Goal: Transaction & Acquisition: Obtain resource

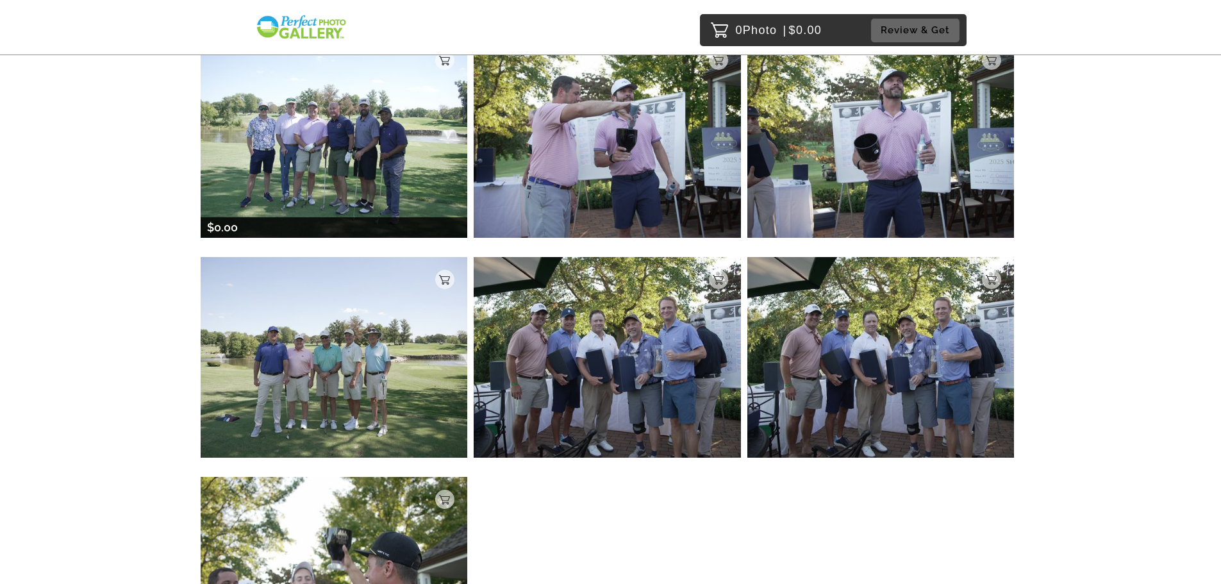
scroll to position [2473, 0]
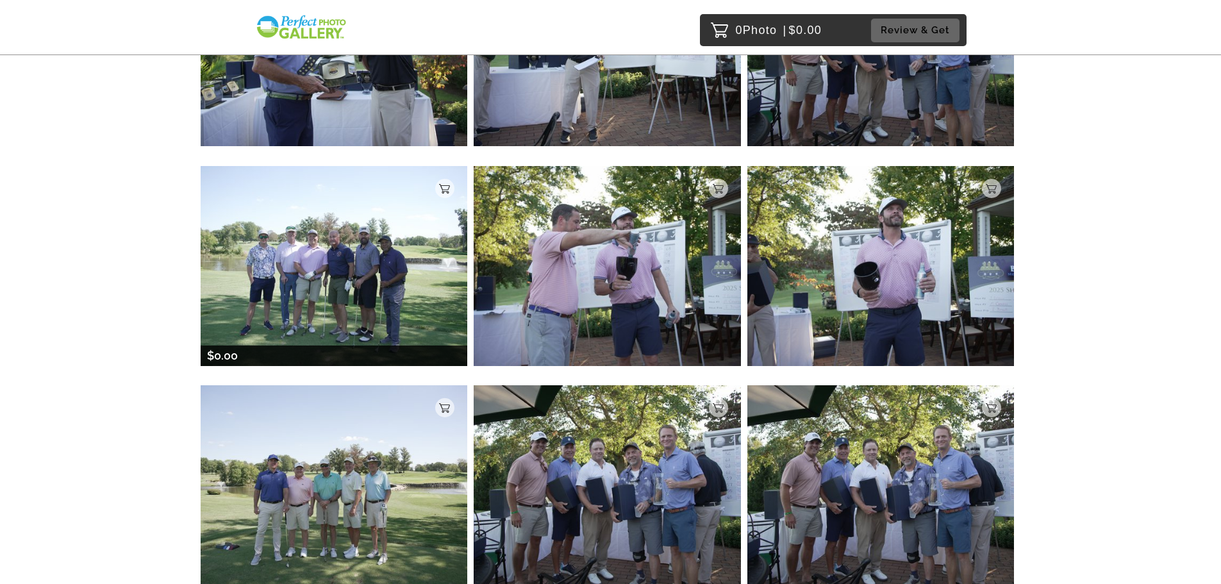
click at [316, 262] on img at bounding box center [334, 266] width 267 height 200
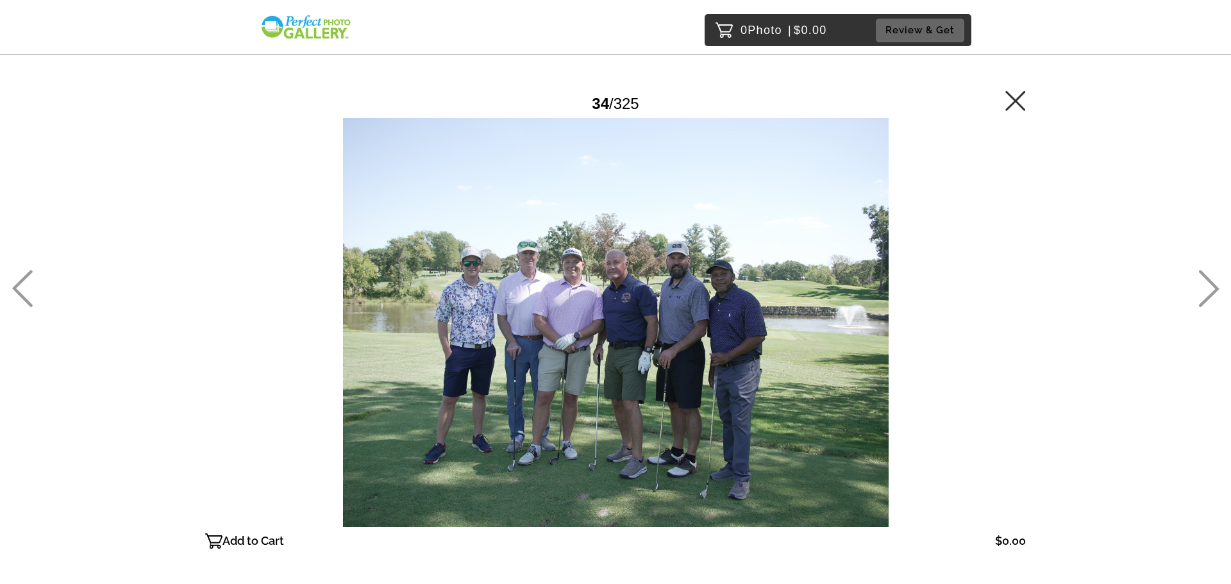
click at [250, 542] on p "Add to Cart" at bounding box center [253, 541] width 62 height 21
click at [1214, 292] on icon at bounding box center [1209, 289] width 21 height 37
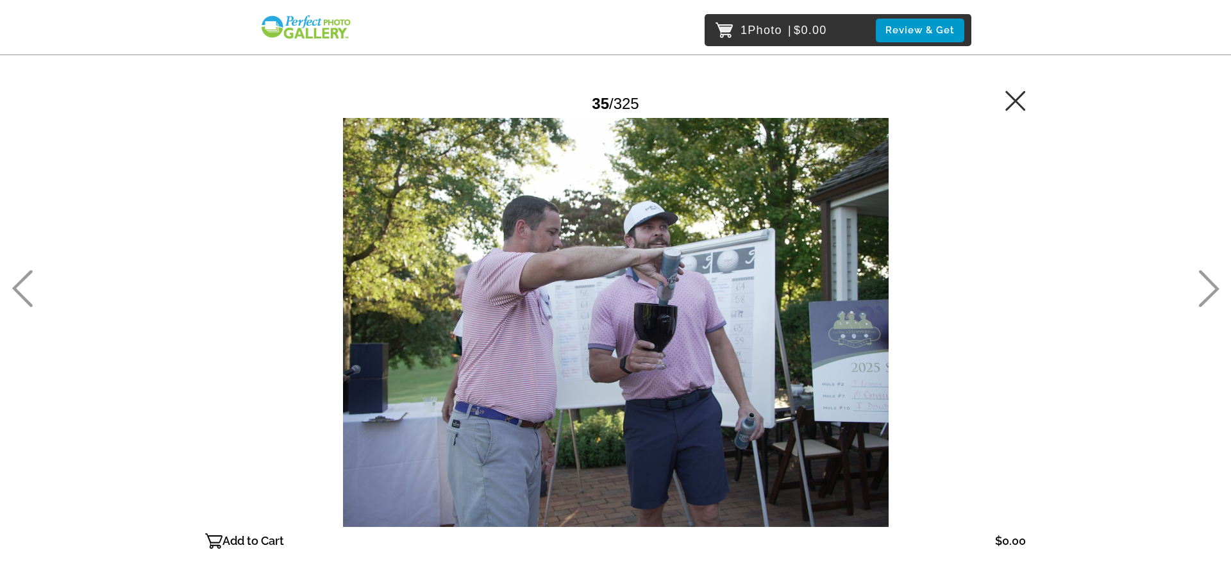
click at [1211, 291] on icon at bounding box center [1208, 288] width 21 height 37
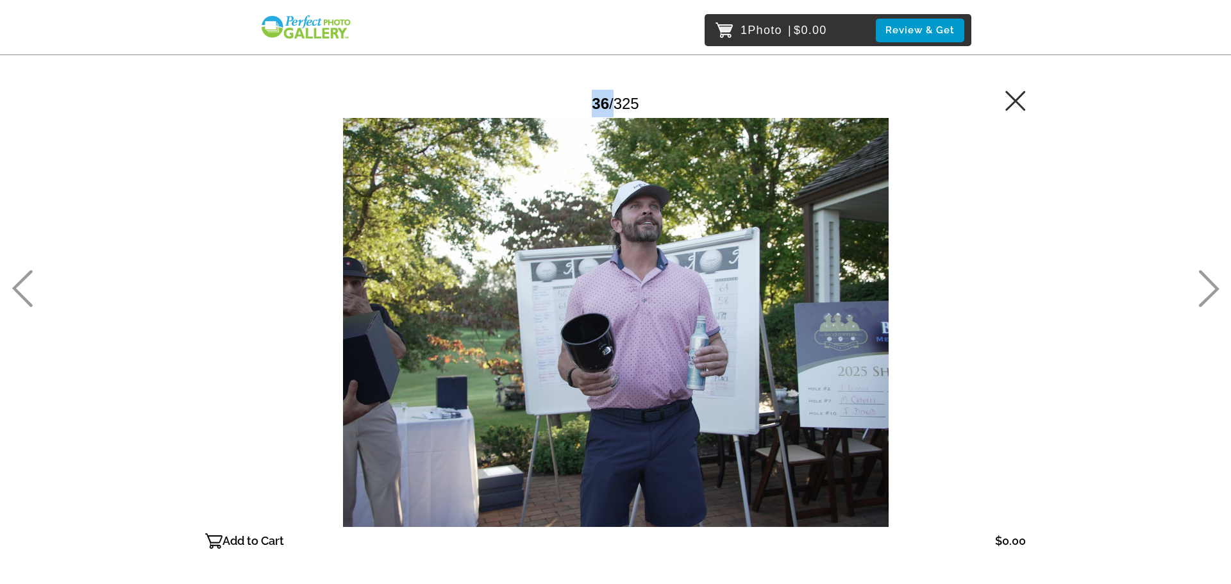
click at [1211, 291] on icon at bounding box center [1208, 288] width 21 height 37
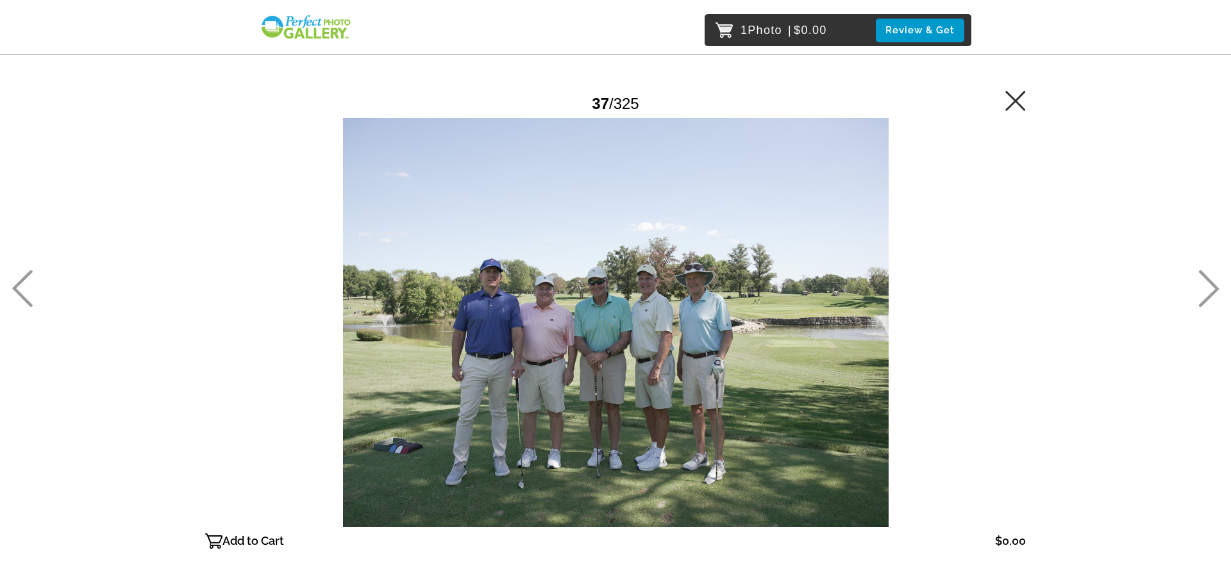
click at [1211, 291] on icon at bounding box center [1208, 288] width 21 height 37
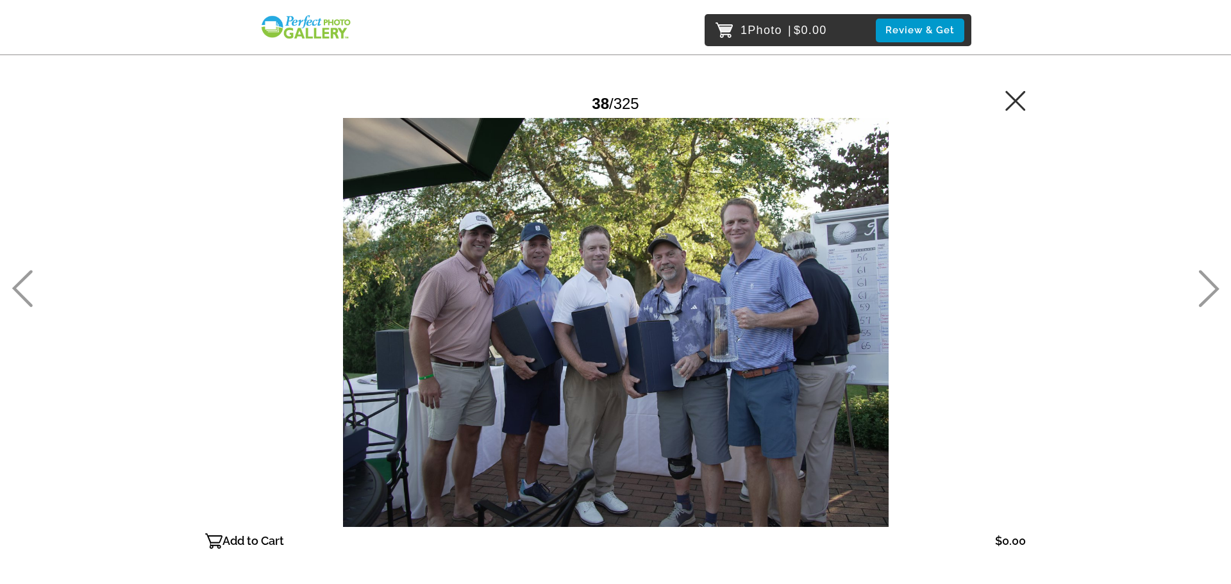
click at [1211, 291] on icon at bounding box center [1208, 288] width 21 height 37
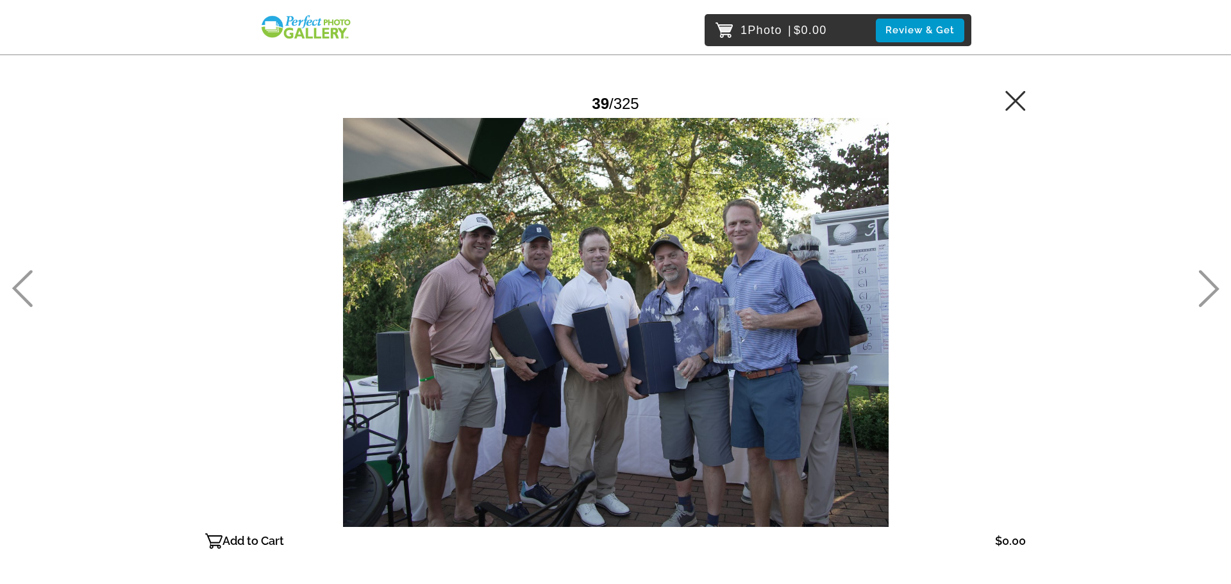
click at [1211, 291] on icon at bounding box center [1208, 288] width 21 height 37
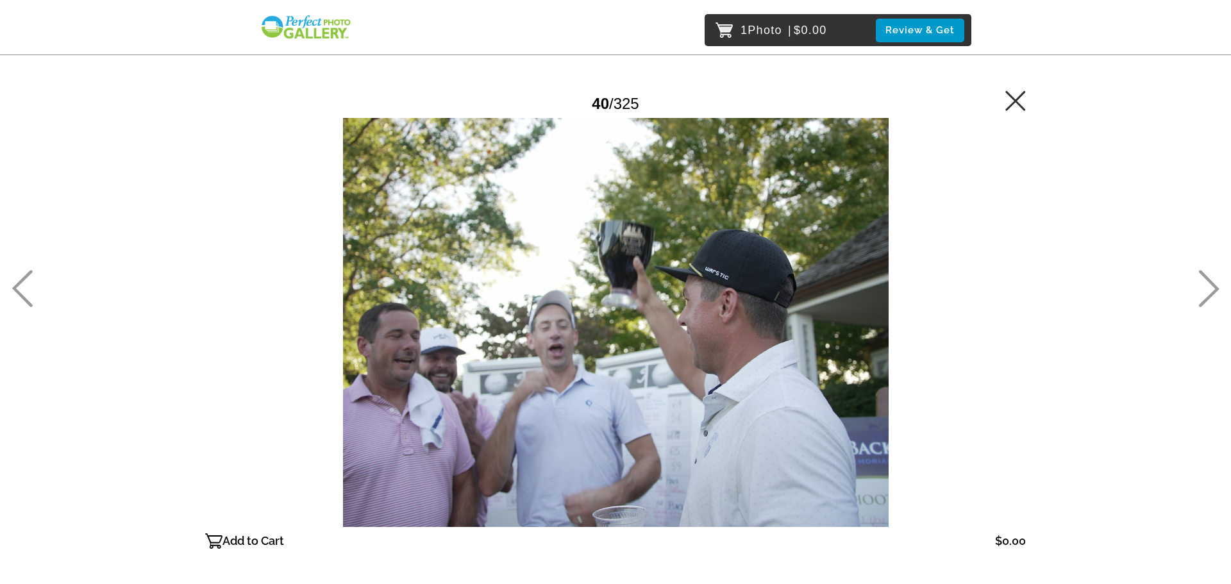
click at [1211, 291] on icon at bounding box center [1208, 288] width 21 height 37
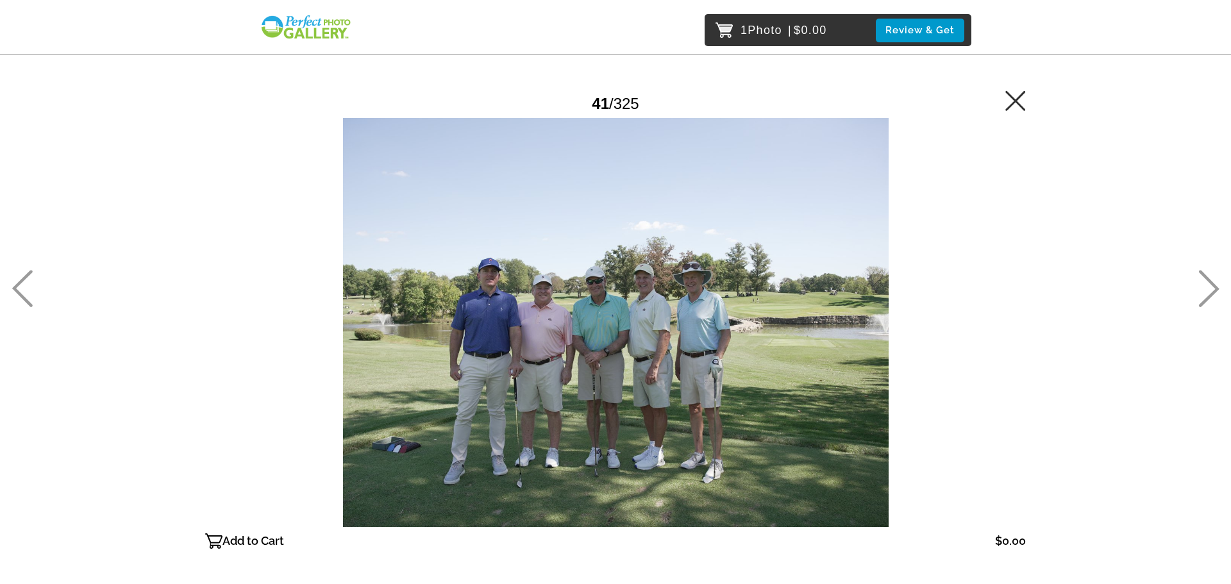
click at [1020, 102] on icon at bounding box center [1015, 100] width 21 height 21
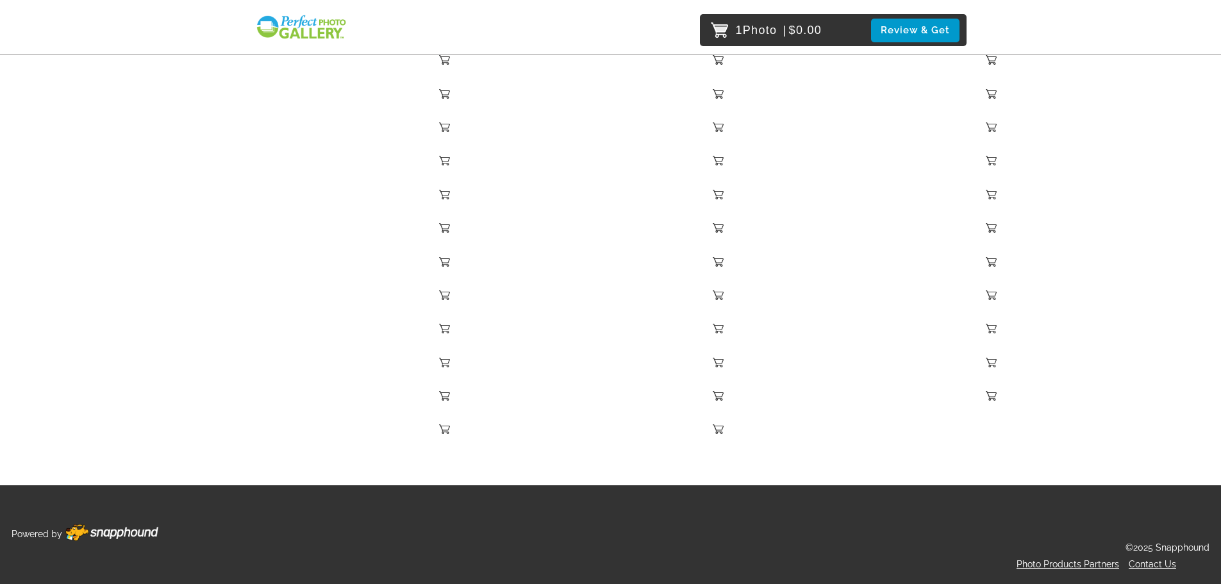
scroll to position [10305, 0]
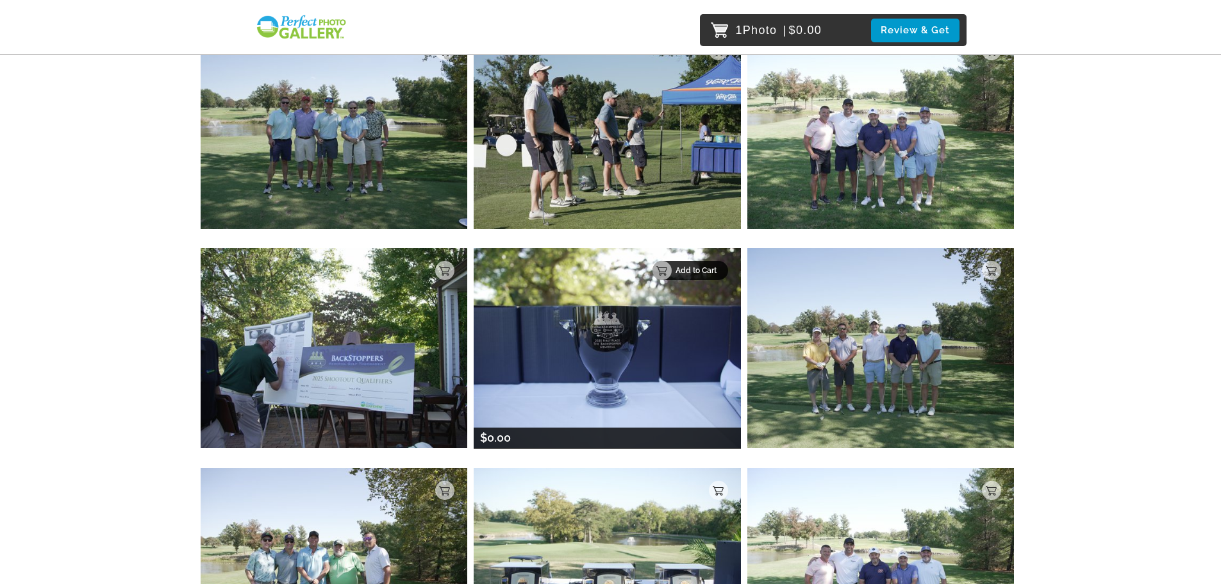
click at [697, 271] on p "Add to Cart" at bounding box center [698, 270] width 45 height 9
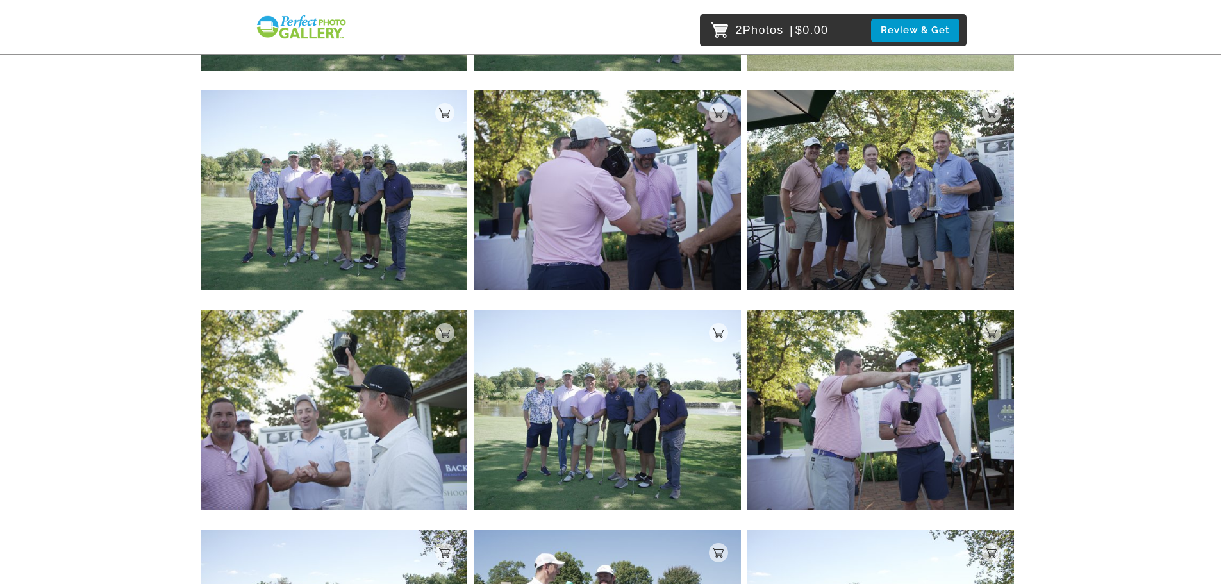
scroll to position [3637, 0]
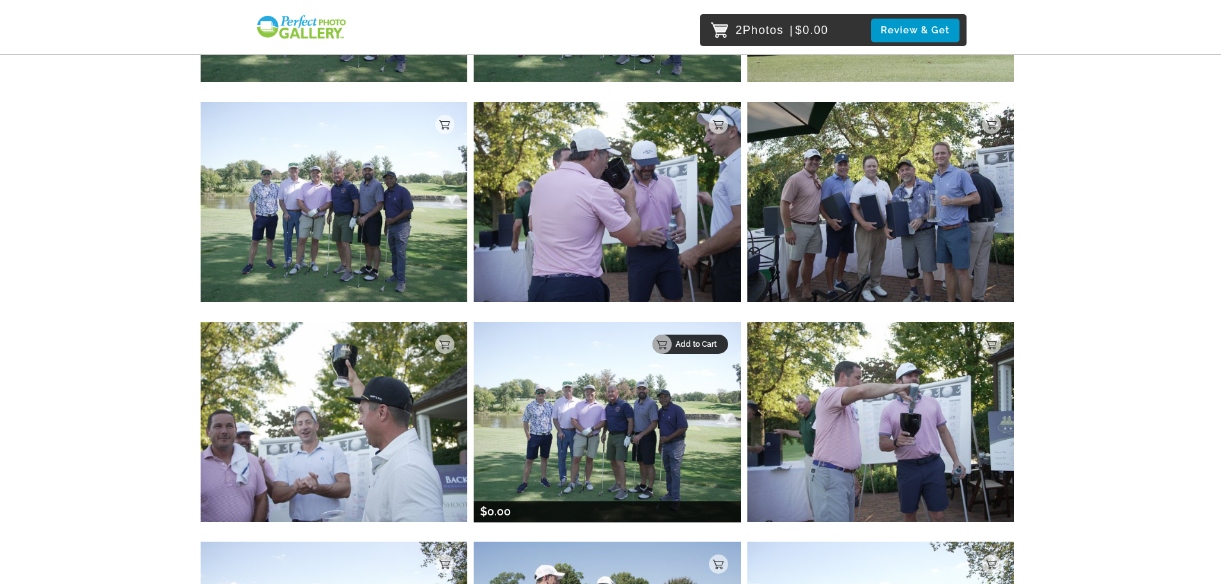
click at [707, 342] on p "Add to Cart" at bounding box center [698, 344] width 45 height 9
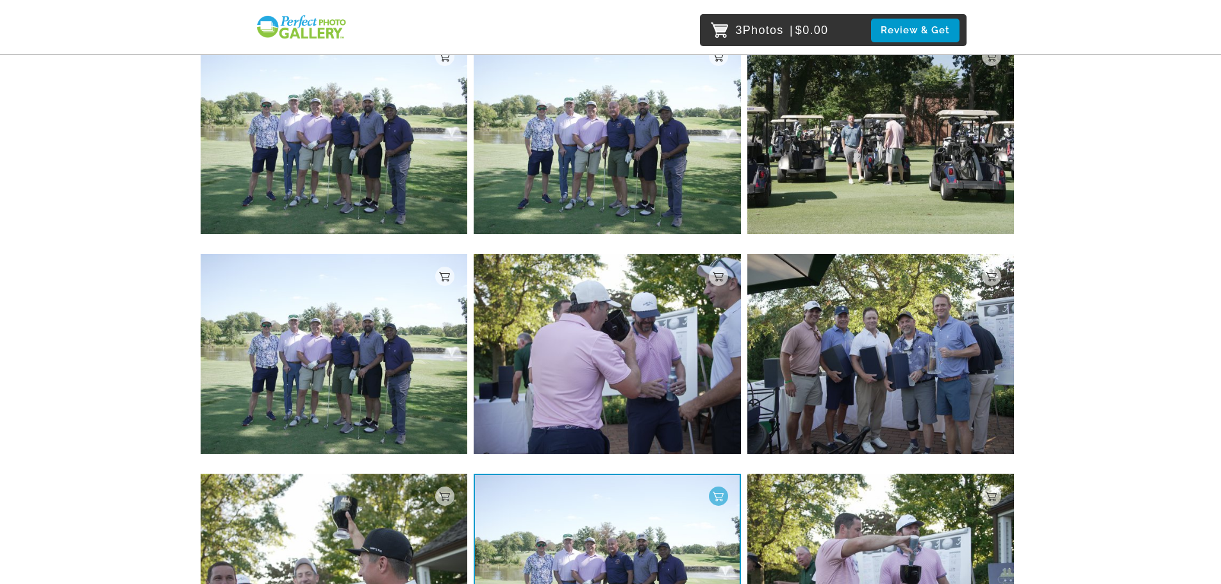
scroll to position [3444, 0]
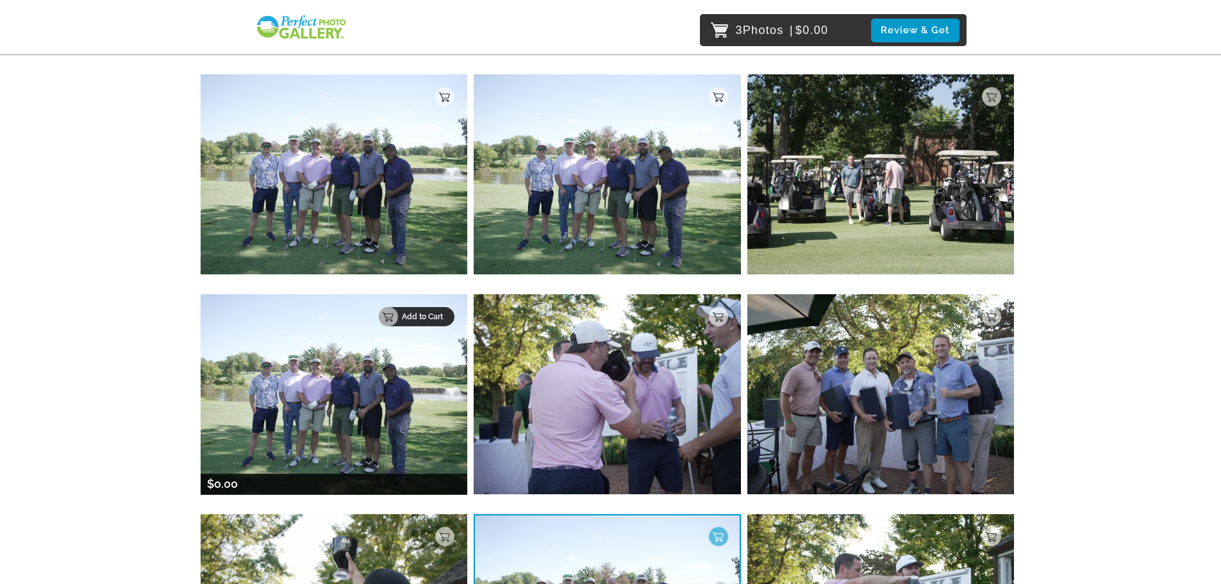
click at [430, 316] on p "Add to Cart" at bounding box center [424, 316] width 45 height 9
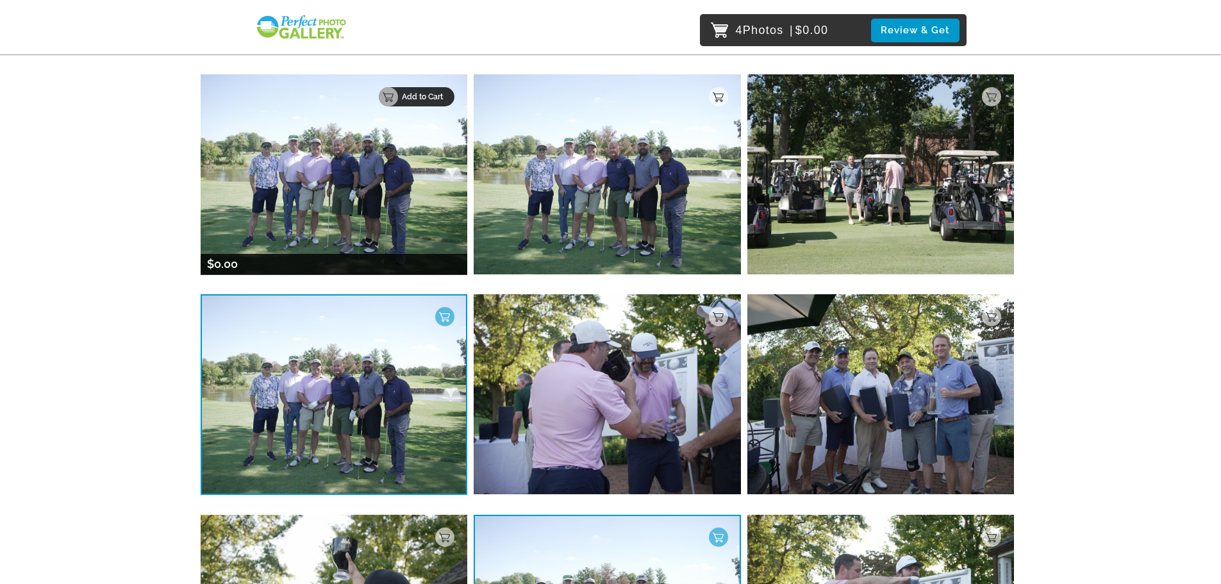
click at [437, 96] on p "Add to Cart" at bounding box center [424, 96] width 45 height 9
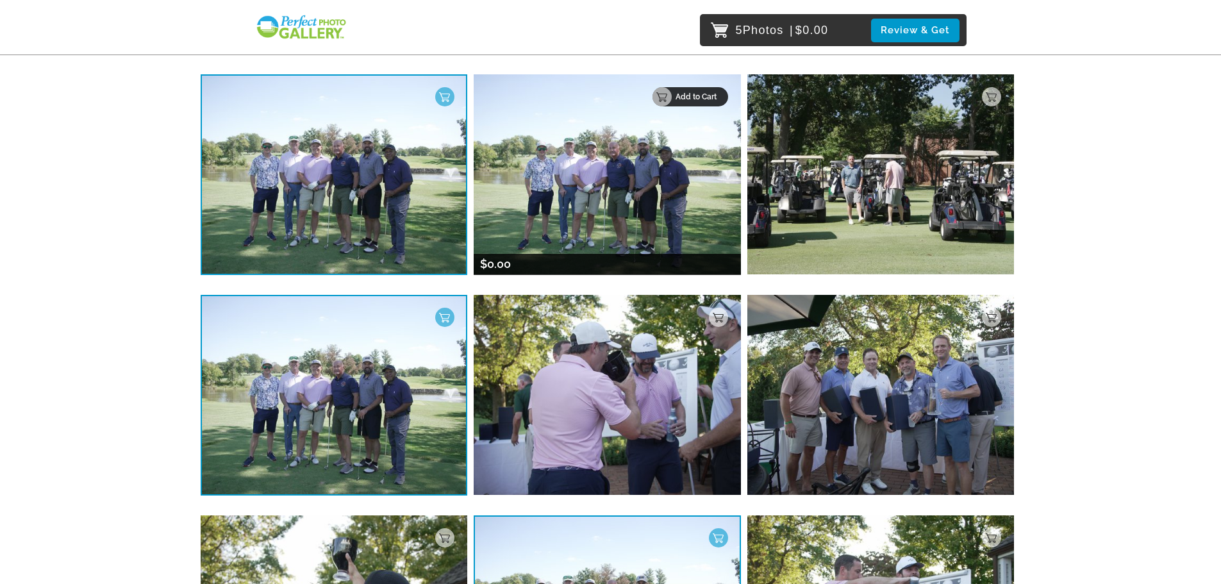
click at [717, 97] on p "Add to Cart" at bounding box center [698, 96] width 45 height 9
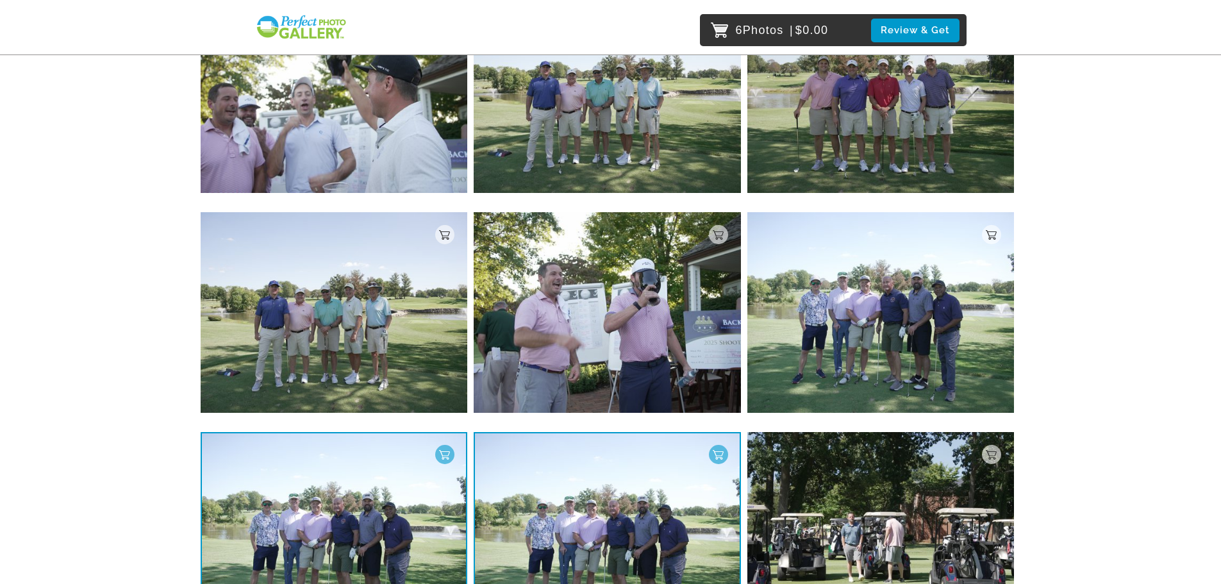
scroll to position [3060, 0]
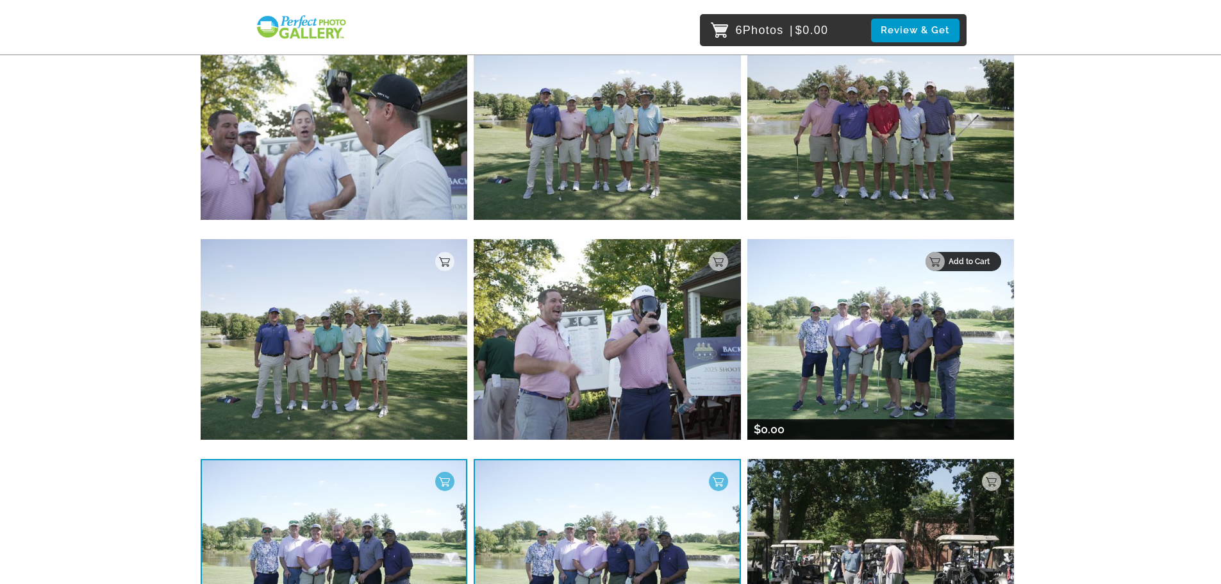
click at [992, 260] on p "Add to Cart" at bounding box center [971, 261] width 45 height 9
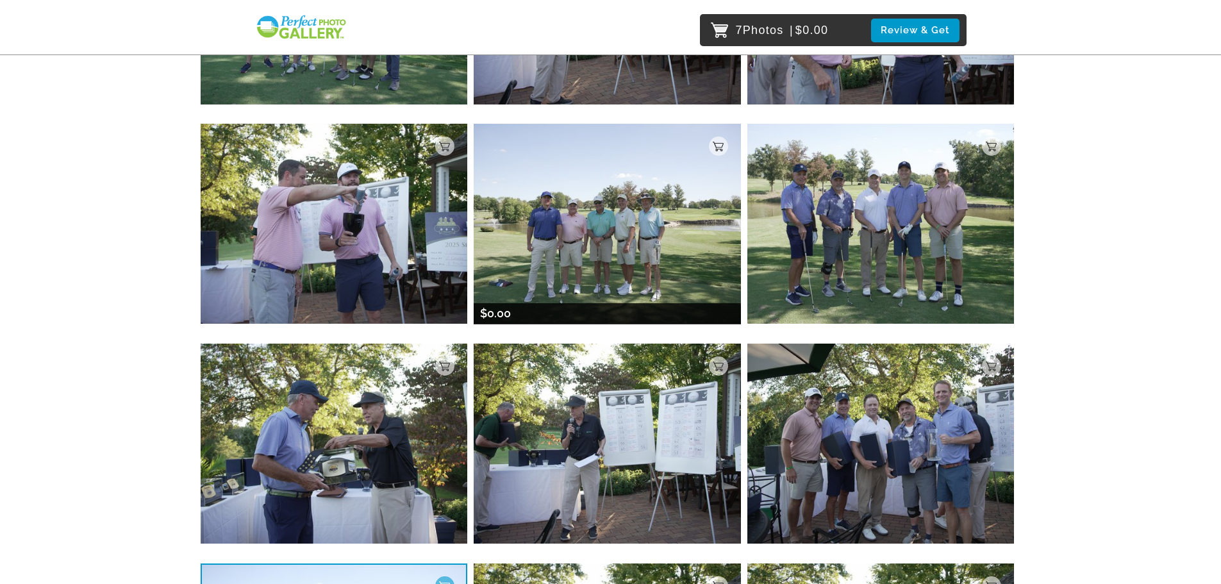
scroll to position [1777, 0]
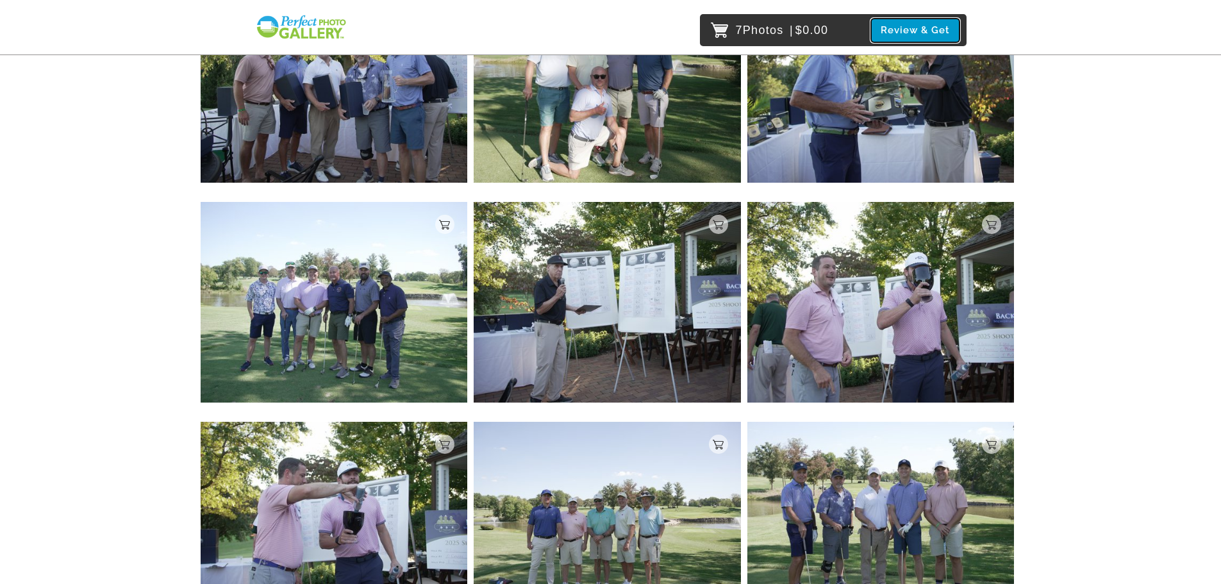
click at [907, 26] on button "Review & Get" at bounding box center [915, 31] width 88 height 24
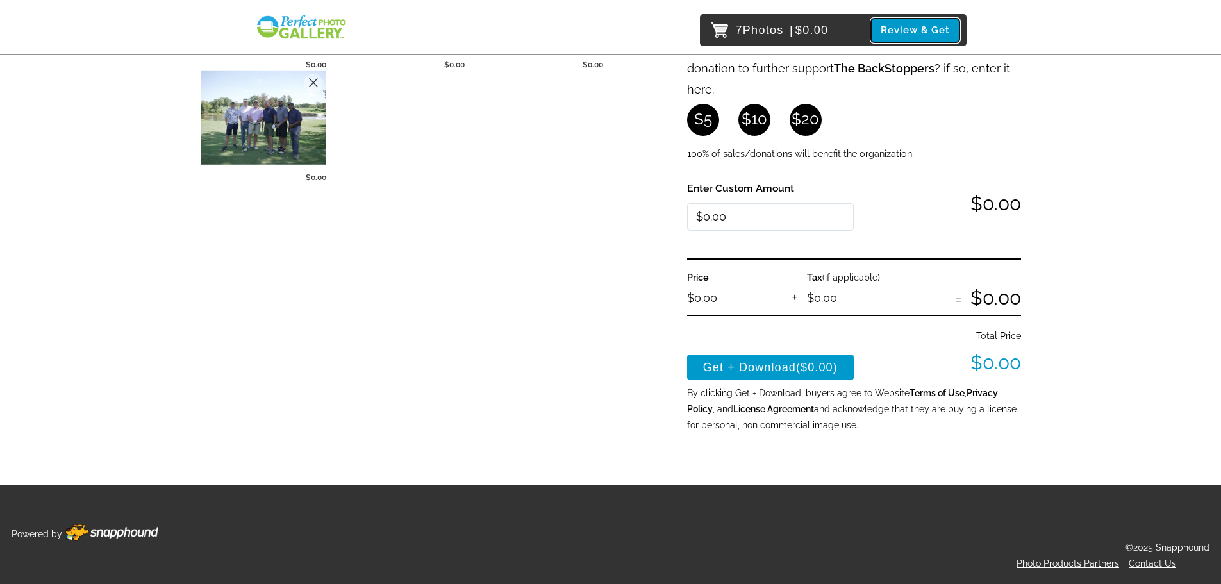
scroll to position [353, 0]
click at [771, 367] on button "Get + Download ($0.00)" at bounding box center [770, 368] width 167 height 26
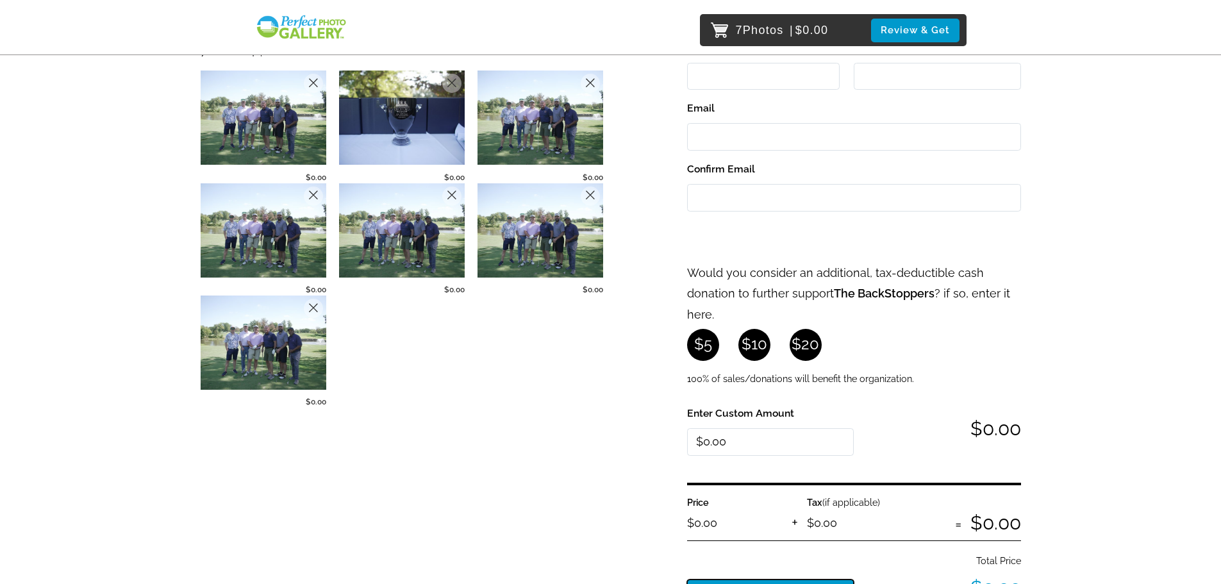
scroll to position [0, 0]
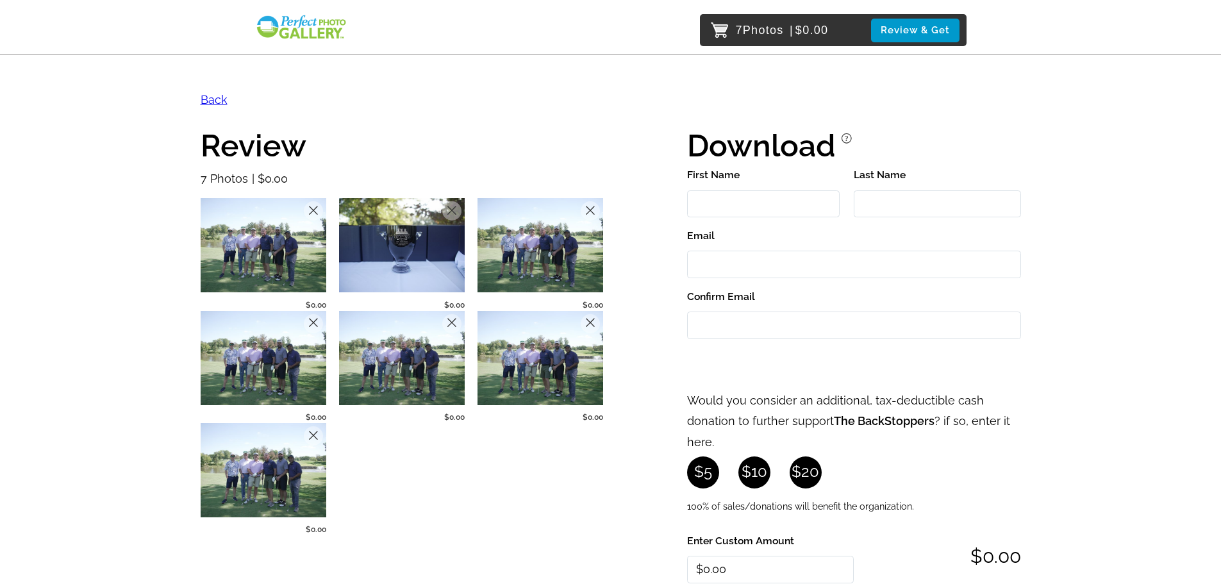
click at [762, 206] on input "First Name" at bounding box center [763, 204] width 153 height 28
type input "[PERSON_NAME]"
type input "[EMAIL_ADDRESS][DOMAIN_NAME]"
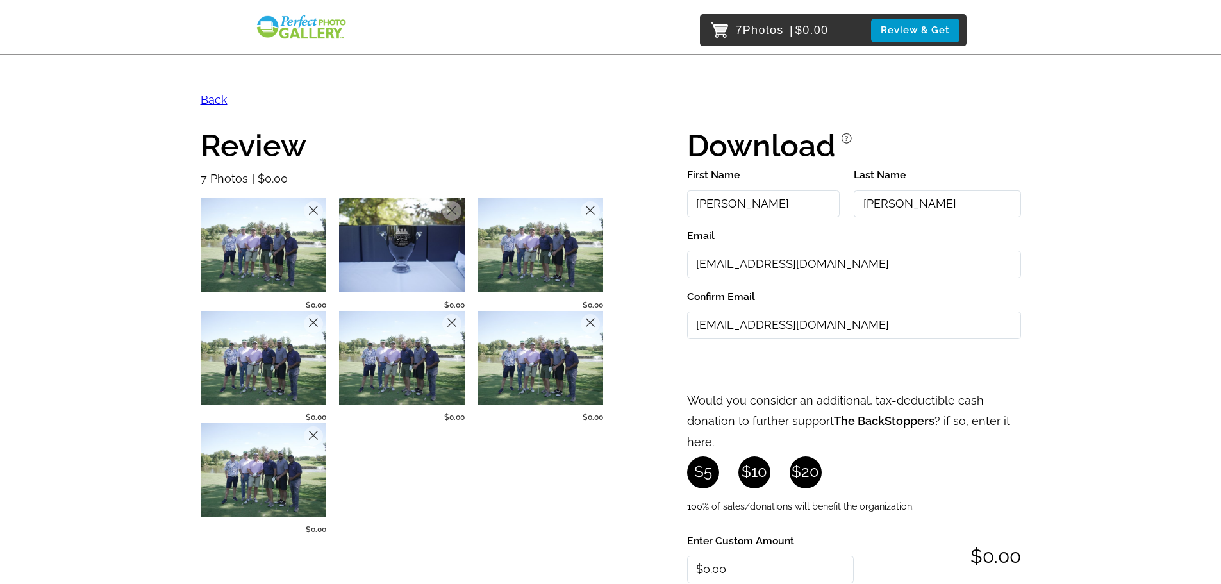
click at [769, 264] on input "[EMAIL_ADDRESS][DOMAIN_NAME]" at bounding box center [854, 265] width 334 height 28
click at [769, 263] on input "[EMAIL_ADDRESS][DOMAIN_NAME]" at bounding box center [854, 265] width 334 height 28
type input "[EMAIL_ADDRESS][DOMAIN_NAME]"
click at [755, 325] on input "[EMAIL_ADDRESS][DOMAIN_NAME]" at bounding box center [854, 326] width 334 height 28
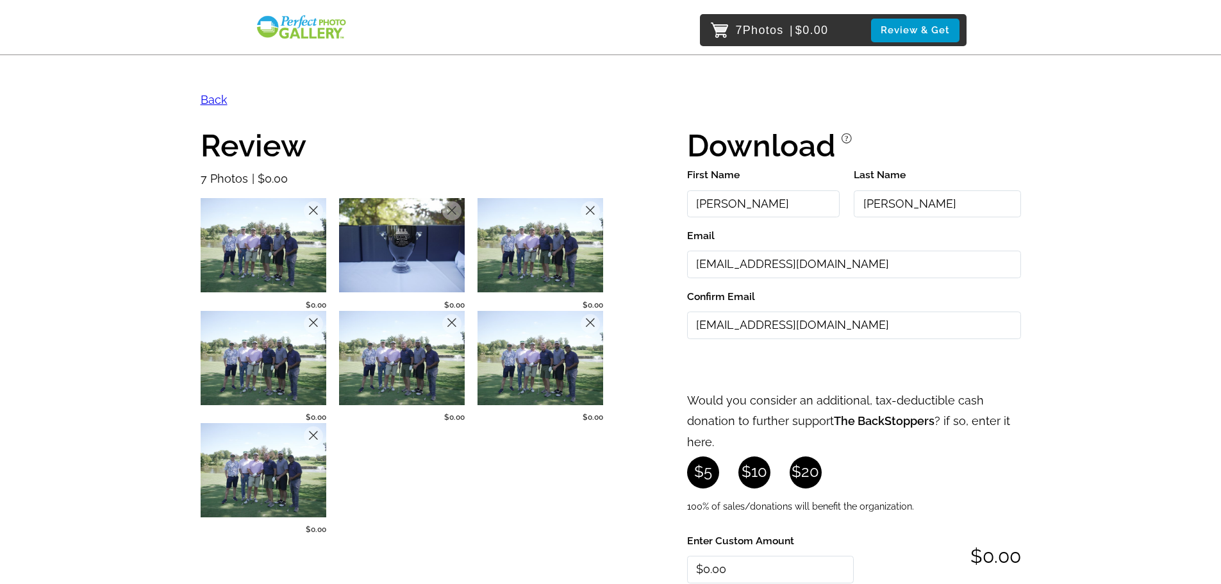
click at [755, 325] on input "[EMAIL_ADDRESS][DOMAIN_NAME]" at bounding box center [854, 326] width 334 height 28
click at [755, 321] on input "[EMAIL_ADDRESS][DOMAIN_NAME]" at bounding box center [854, 326] width 334 height 28
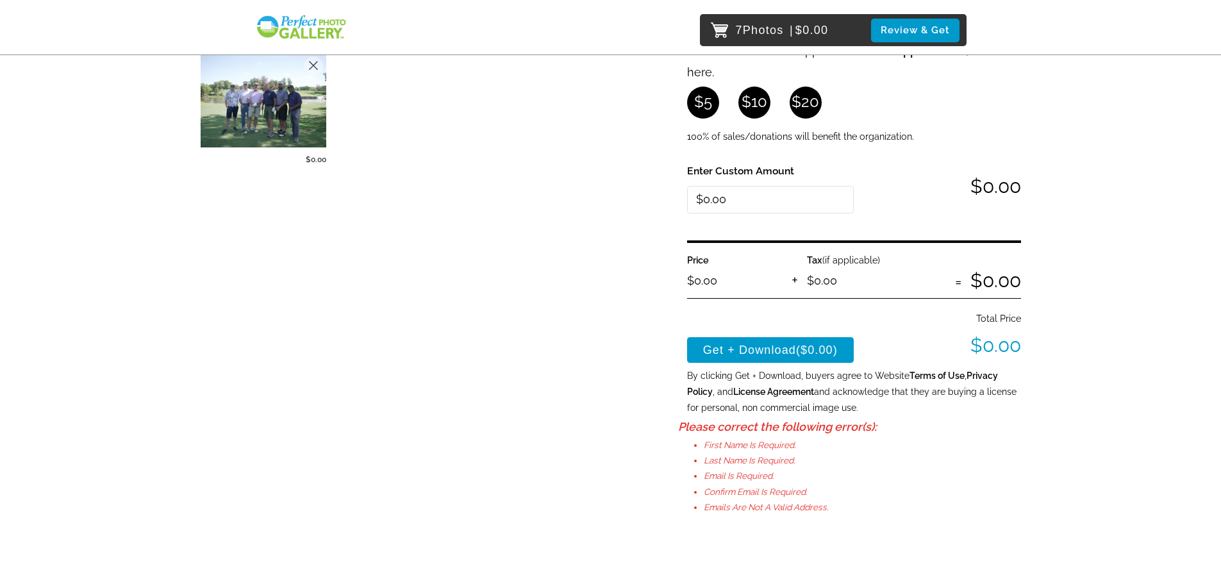
scroll to position [385, 0]
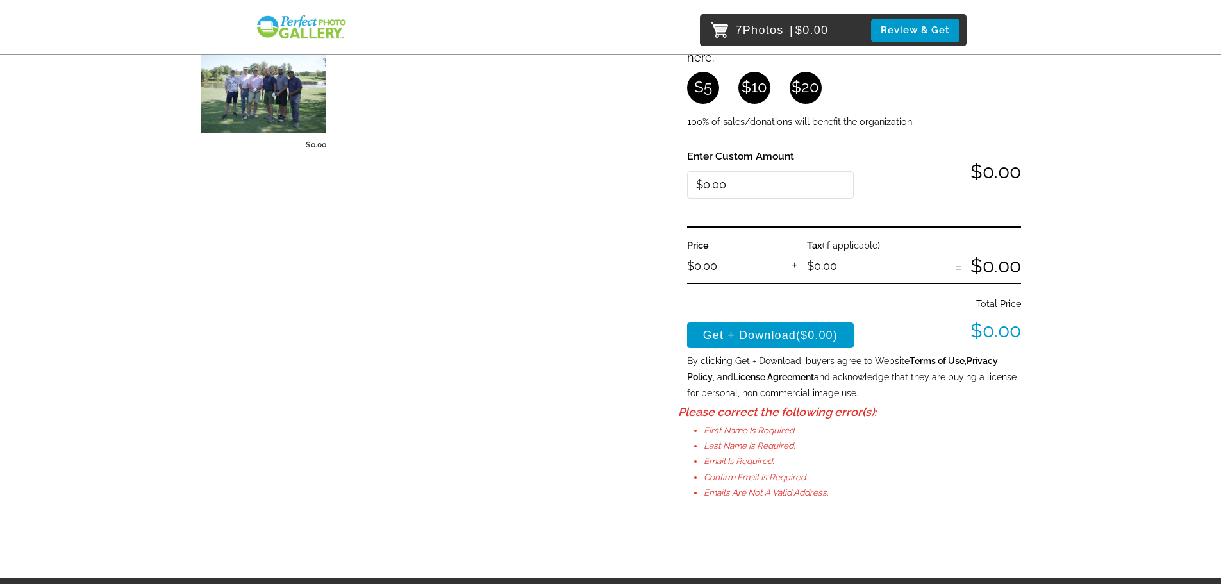
type input "[EMAIL_ADDRESS][DOMAIN_NAME]"
click at [802, 333] on span "($0.00)" at bounding box center [817, 335] width 42 height 13
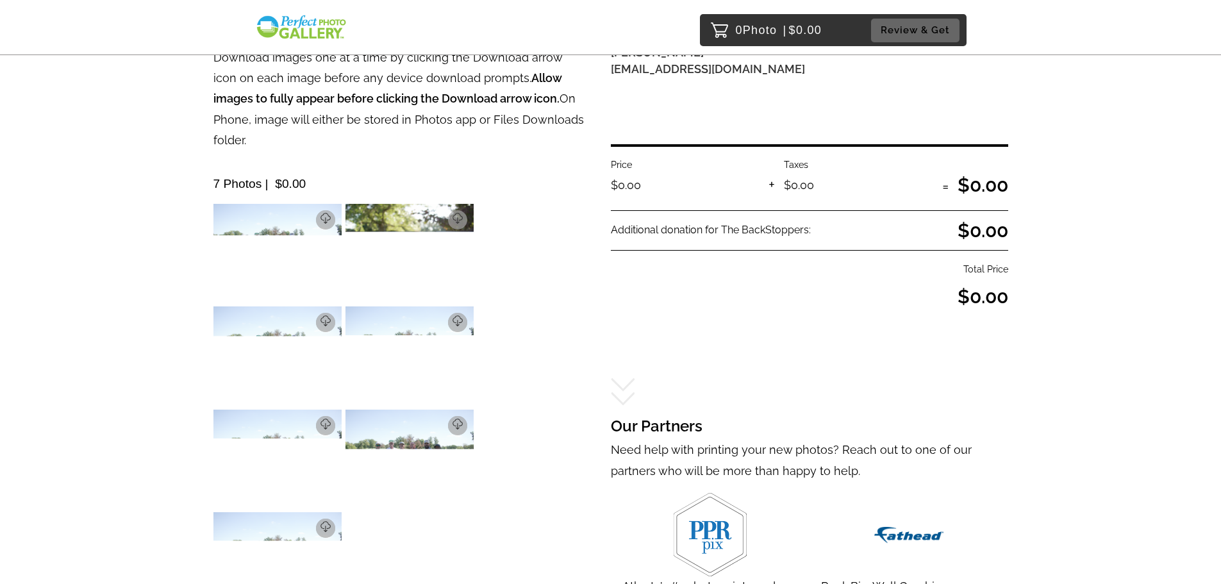
scroll to position [155, 0]
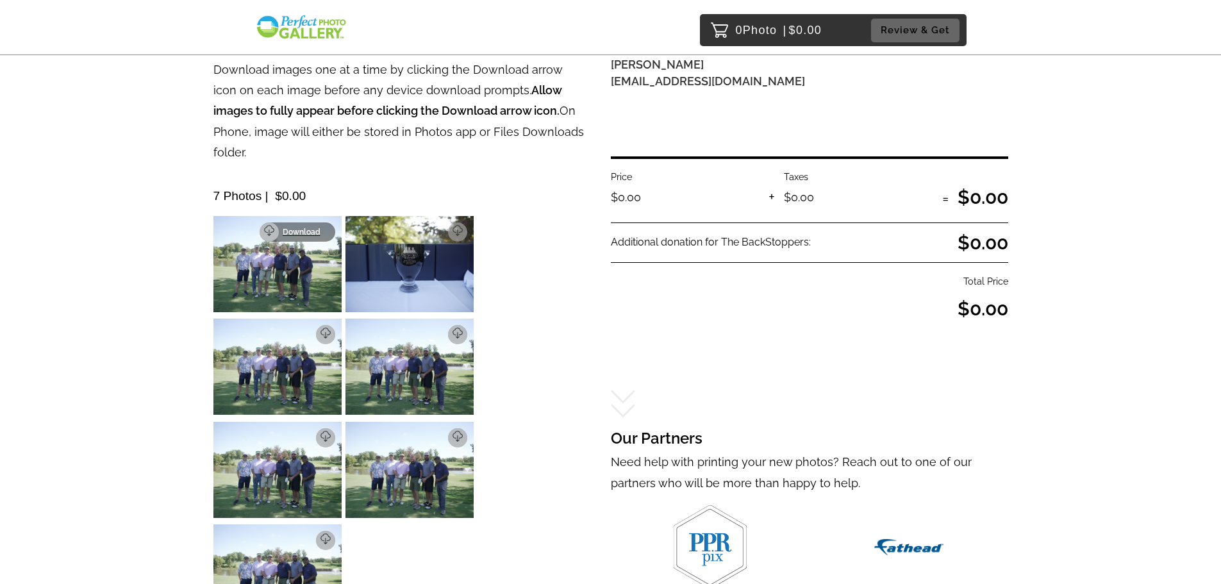
click at [324, 228] on p "Download" at bounding box center [305, 232] width 45 height 9
click at [441, 228] on p "Download" at bounding box center [437, 232] width 45 height 9
click at [321, 330] on p "Download" at bounding box center [305, 334] width 45 height 9
click at [451, 330] on p "Download" at bounding box center [437, 334] width 45 height 9
click at [326, 433] on p "Download" at bounding box center [305, 437] width 45 height 9
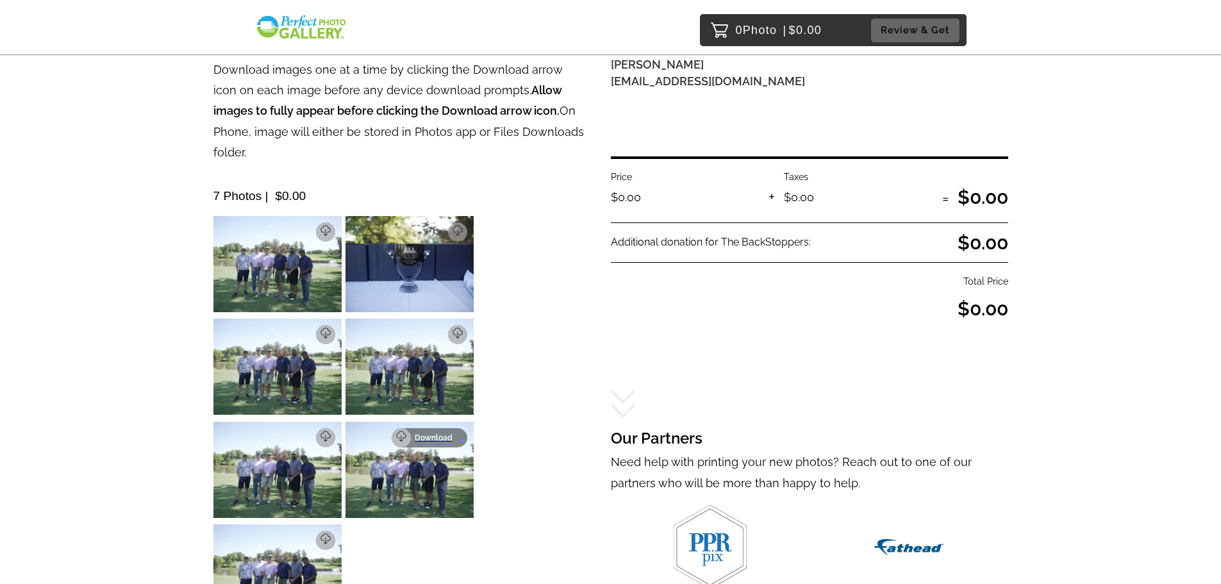
click at [439, 433] on p "Download" at bounding box center [437, 437] width 45 height 9
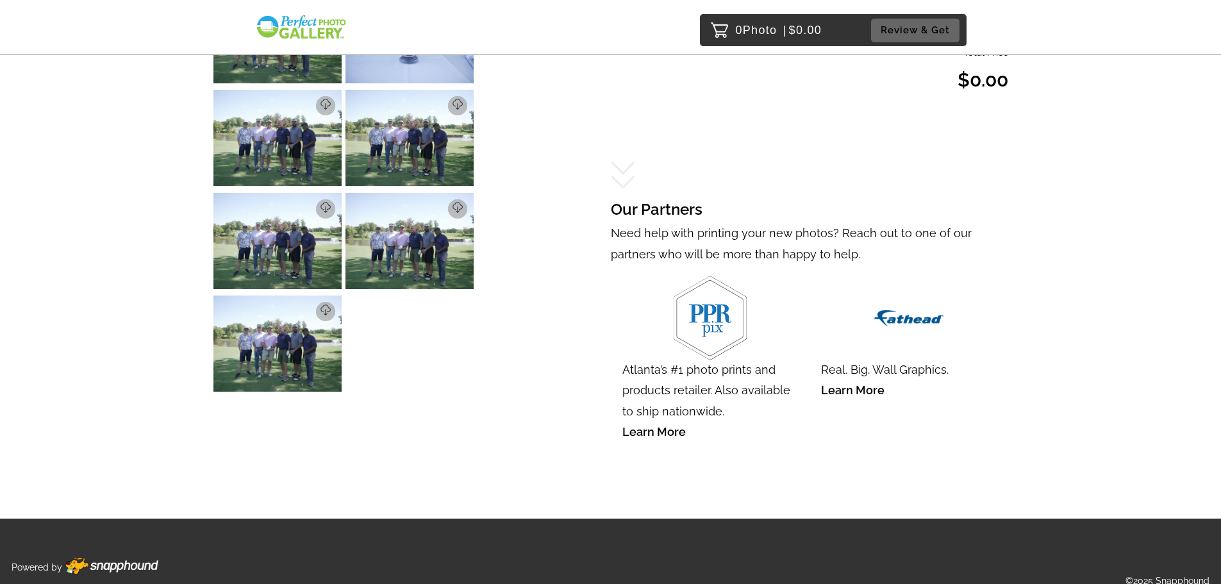
scroll to position [417, 0]
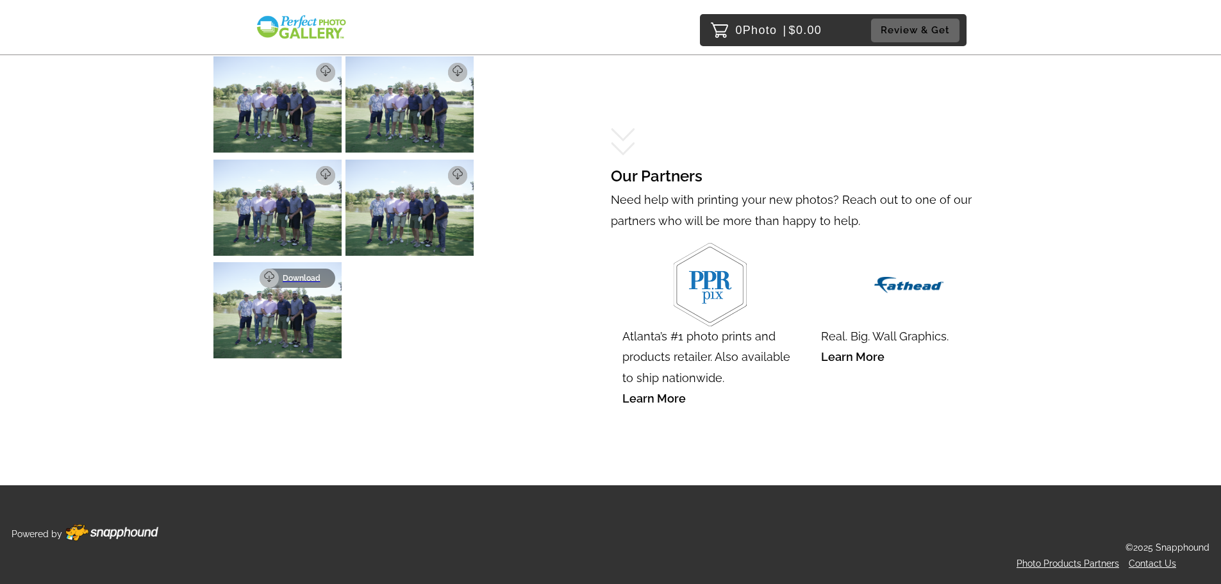
click at [310, 274] on p "Download" at bounding box center [305, 278] width 45 height 9
